Goal: Information Seeking & Learning: Learn about a topic

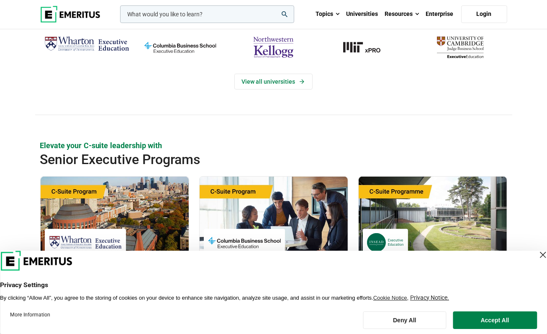
scroll to position [125, 0]
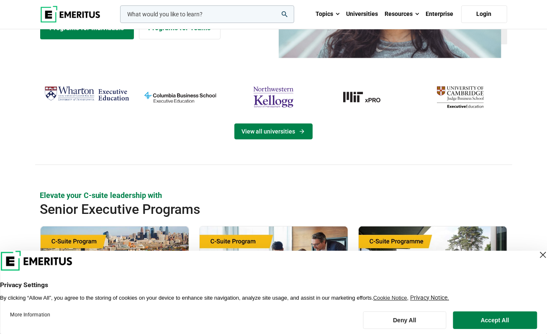
click at [290, 126] on link "View all universities" at bounding box center [273, 131] width 78 height 16
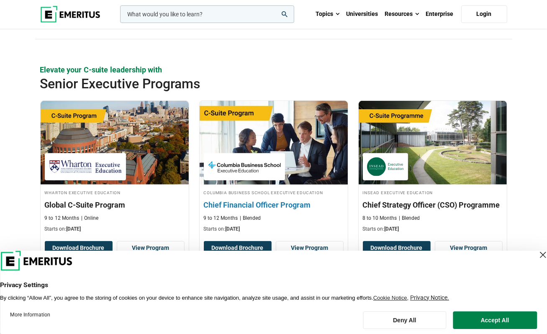
scroll to position [375, 0]
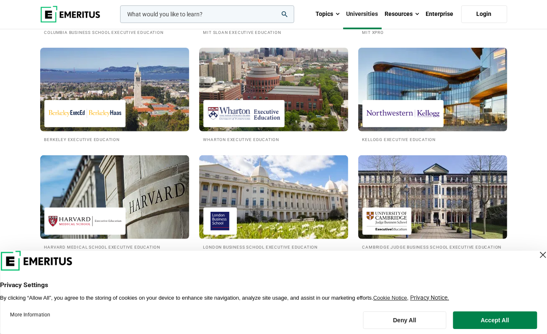
scroll to position [89, 0]
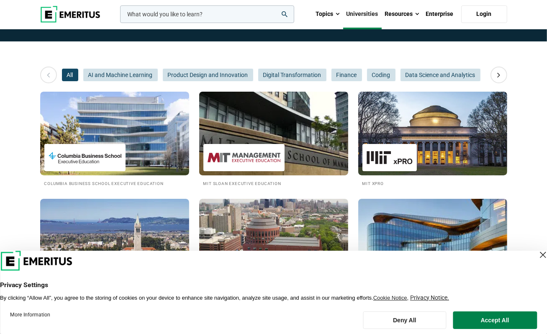
click at [293, 147] on img at bounding box center [274, 133] width 164 height 92
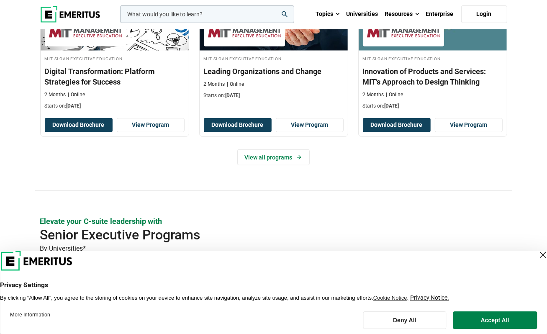
scroll to position [376, 0]
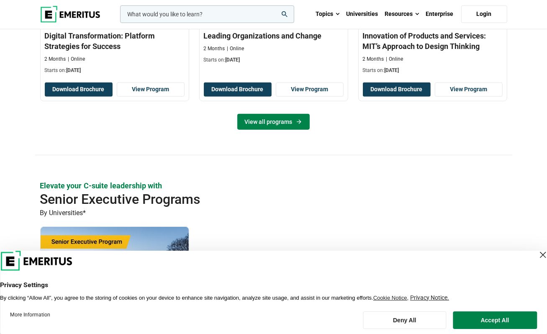
click at [288, 122] on link "View all programs" at bounding box center [273, 122] width 72 height 16
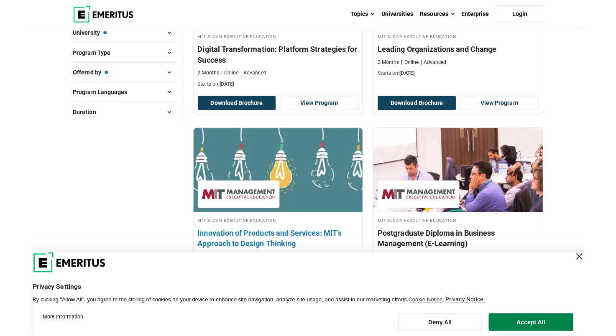
scroll to position [293, 0]
